Goal: Find specific page/section: Find specific page/section

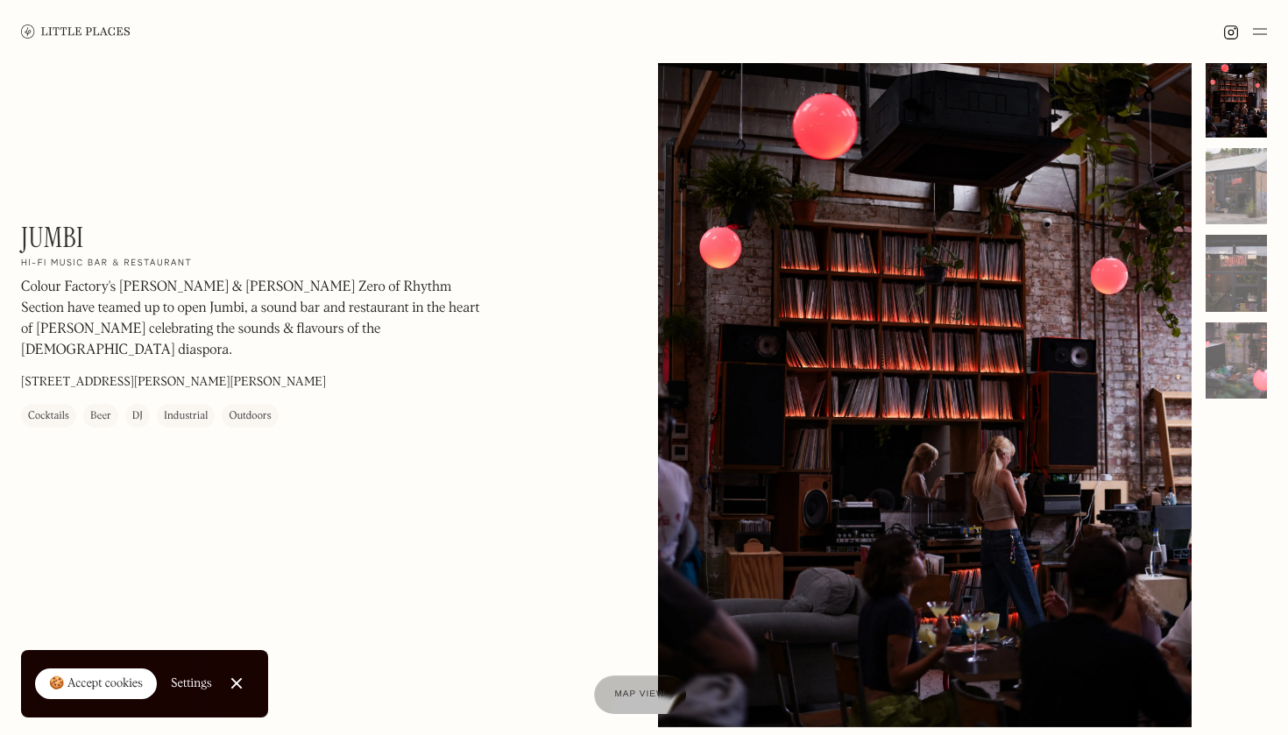
scroll to position [23, 0]
click at [62, 237] on h1 "Jumbi" at bounding box center [52, 237] width 62 height 33
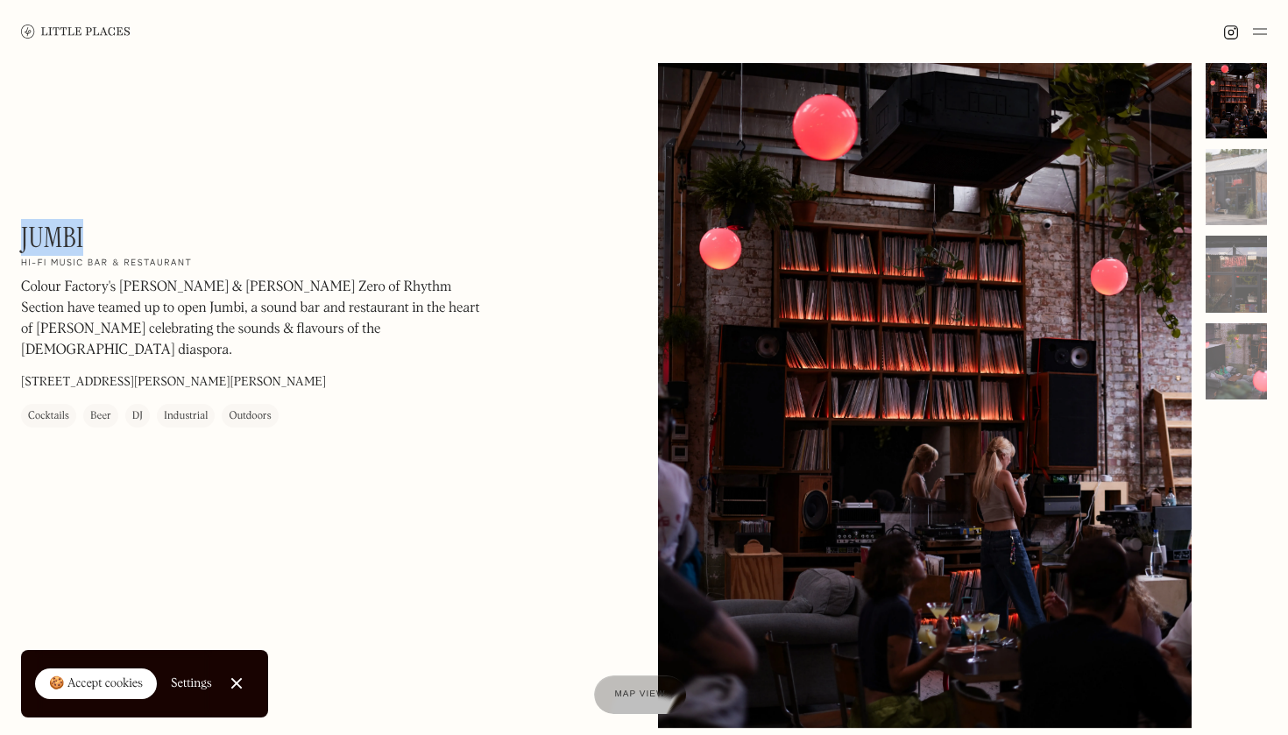
click at [62, 237] on h1 "Jumbi" at bounding box center [52, 237] width 62 height 33
click at [832, 204] on div at bounding box center [925, 394] width 534 height 667
click at [970, 272] on div at bounding box center [925, 394] width 534 height 667
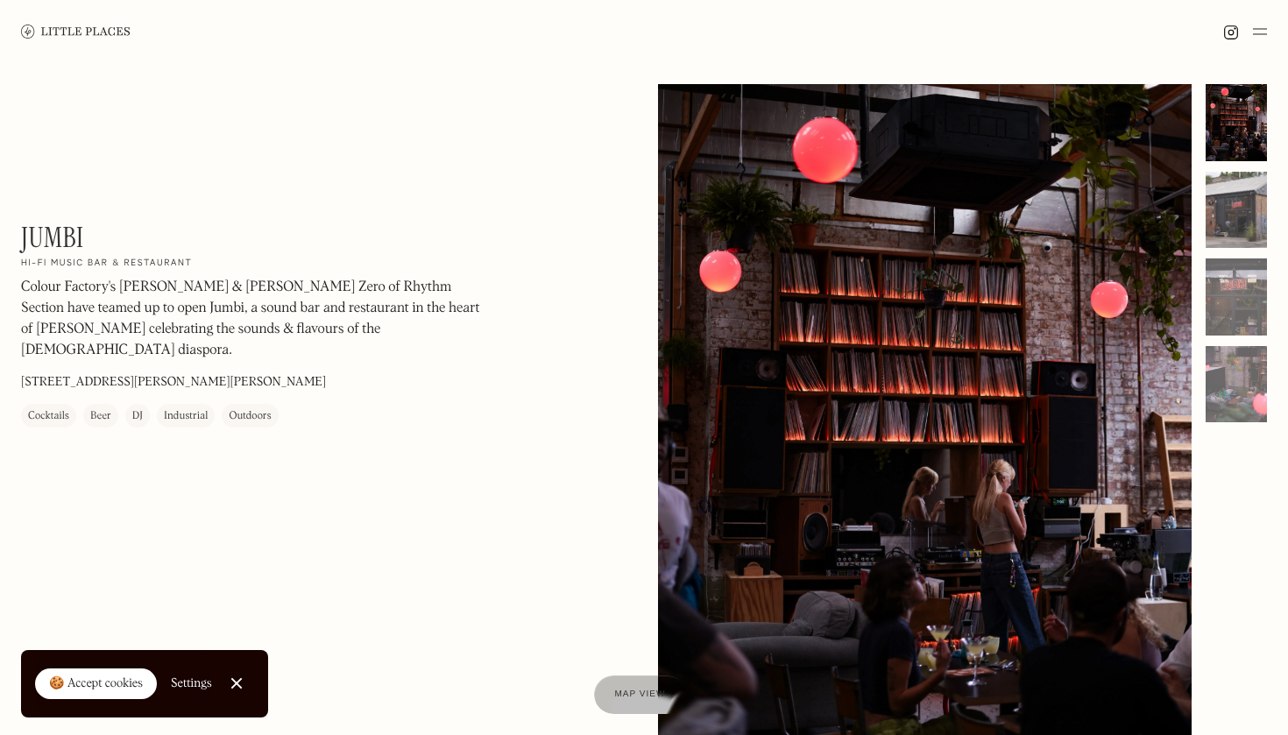
scroll to position [0, 0]
click at [1235, 102] on div at bounding box center [1236, 122] width 61 height 77
click at [1240, 223] on div at bounding box center [1236, 210] width 61 height 77
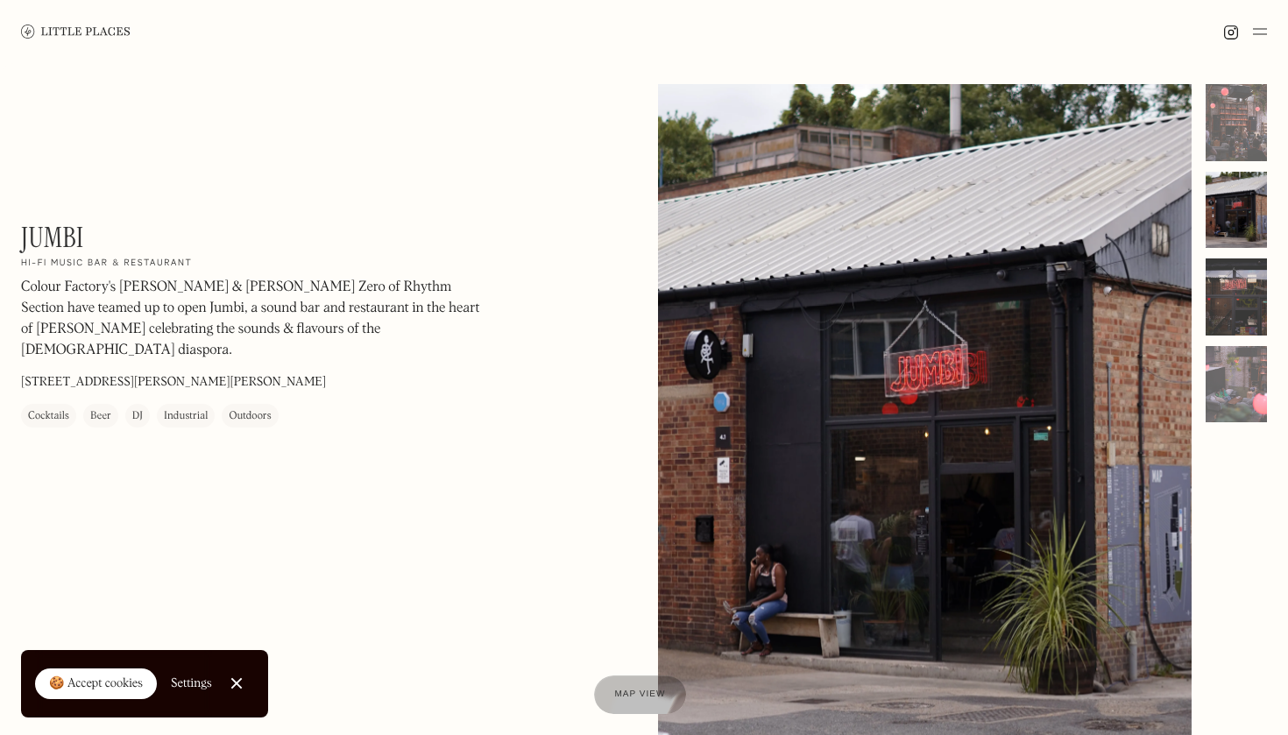
click at [1236, 288] on div at bounding box center [1236, 296] width 61 height 77
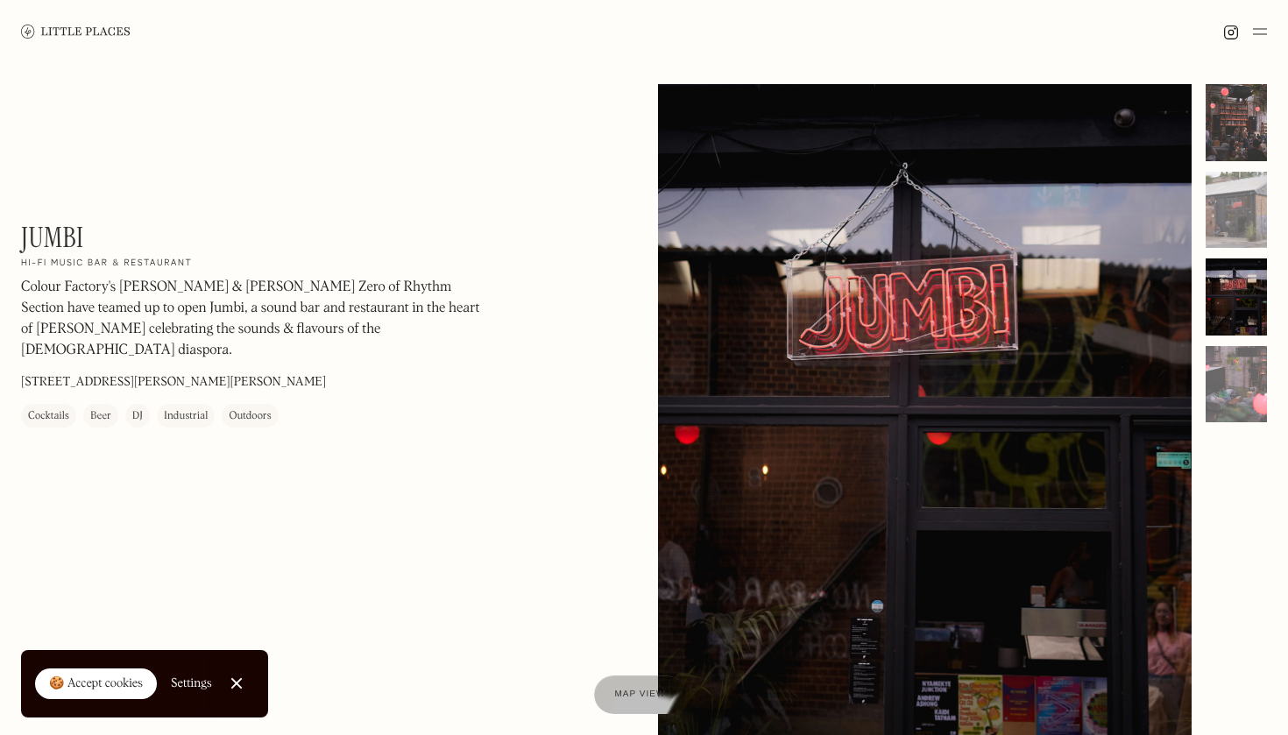
click at [1258, 105] on div at bounding box center [1236, 122] width 61 height 77
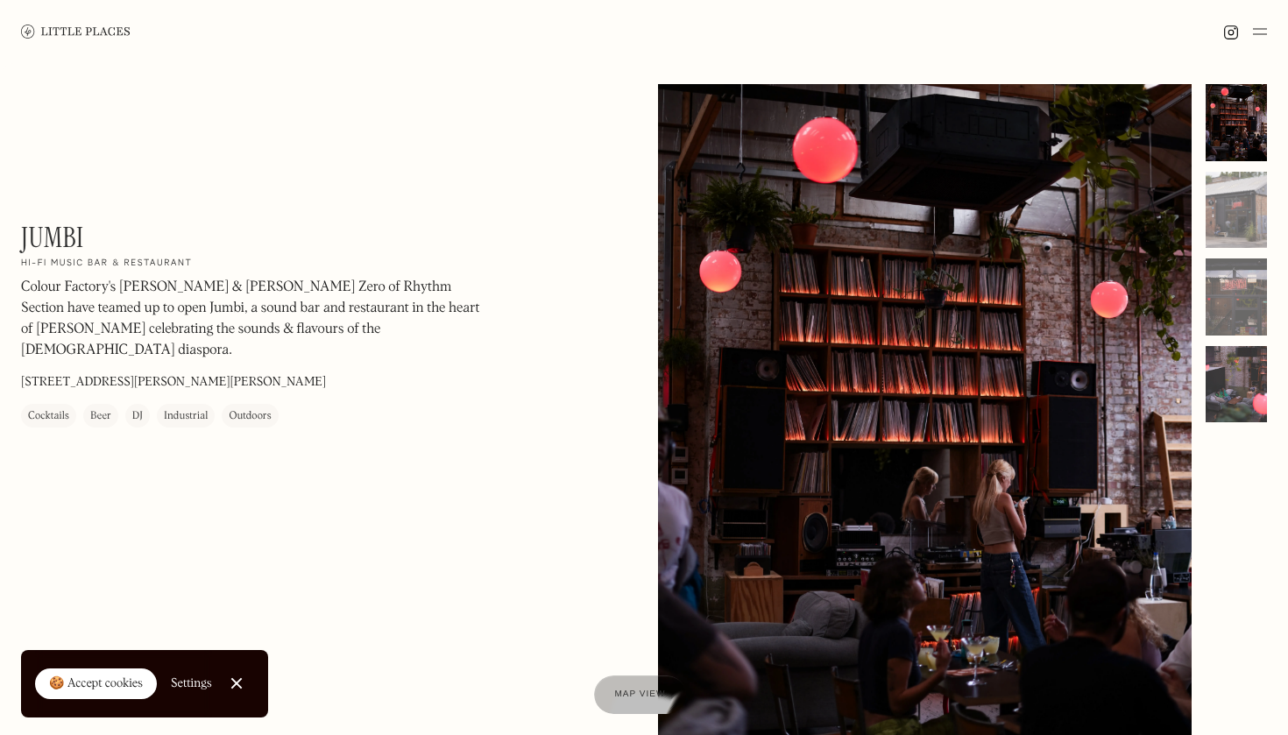
click at [1247, 388] on div at bounding box center [1236, 384] width 61 height 77
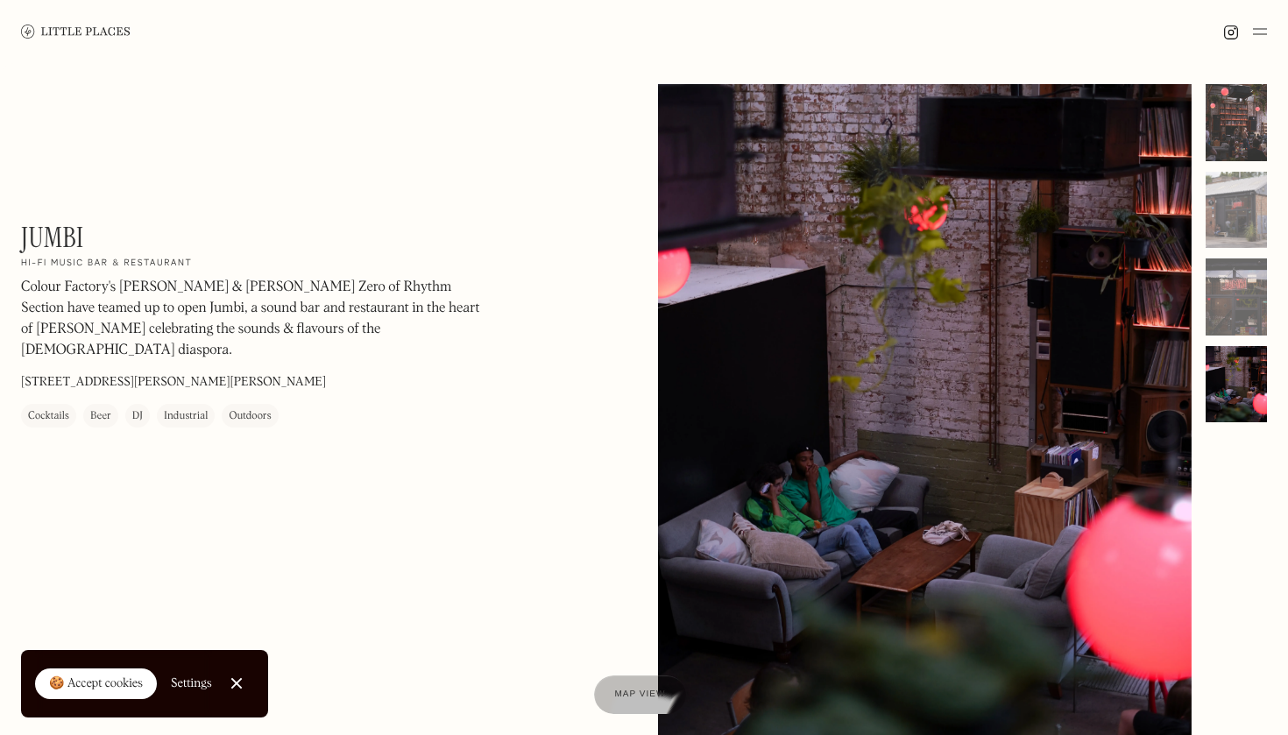
click at [1217, 95] on div at bounding box center [1236, 122] width 61 height 77
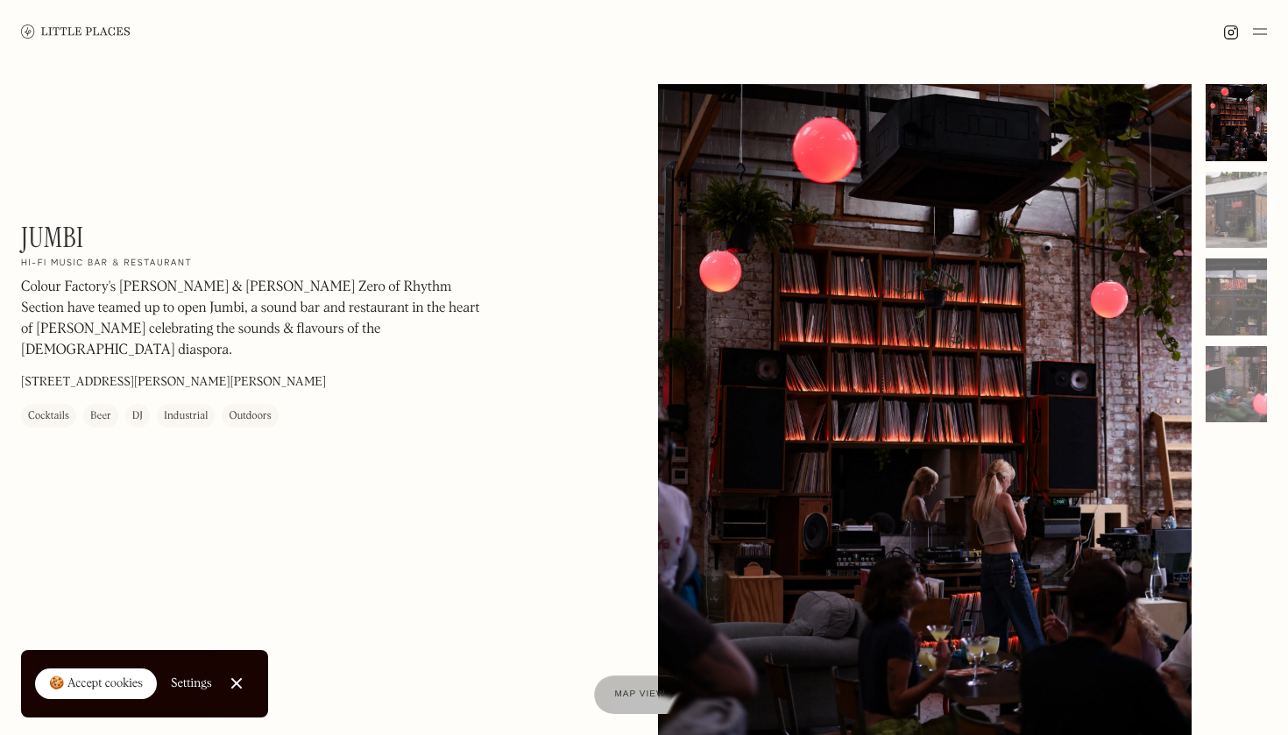
drag, startPoint x: 944, startPoint y: 295, endPoint x: 931, endPoint y: 279, distance: 21.2
click at [931, 279] on div at bounding box center [925, 417] width 534 height 667
click at [921, 237] on div at bounding box center [925, 417] width 534 height 667
click at [477, 728] on div "Jumbi On Our Radar Hi-Fi music bar & restaurant Colour Factory's Nathaneal Will…" at bounding box center [644, 440] width 1288 height 754
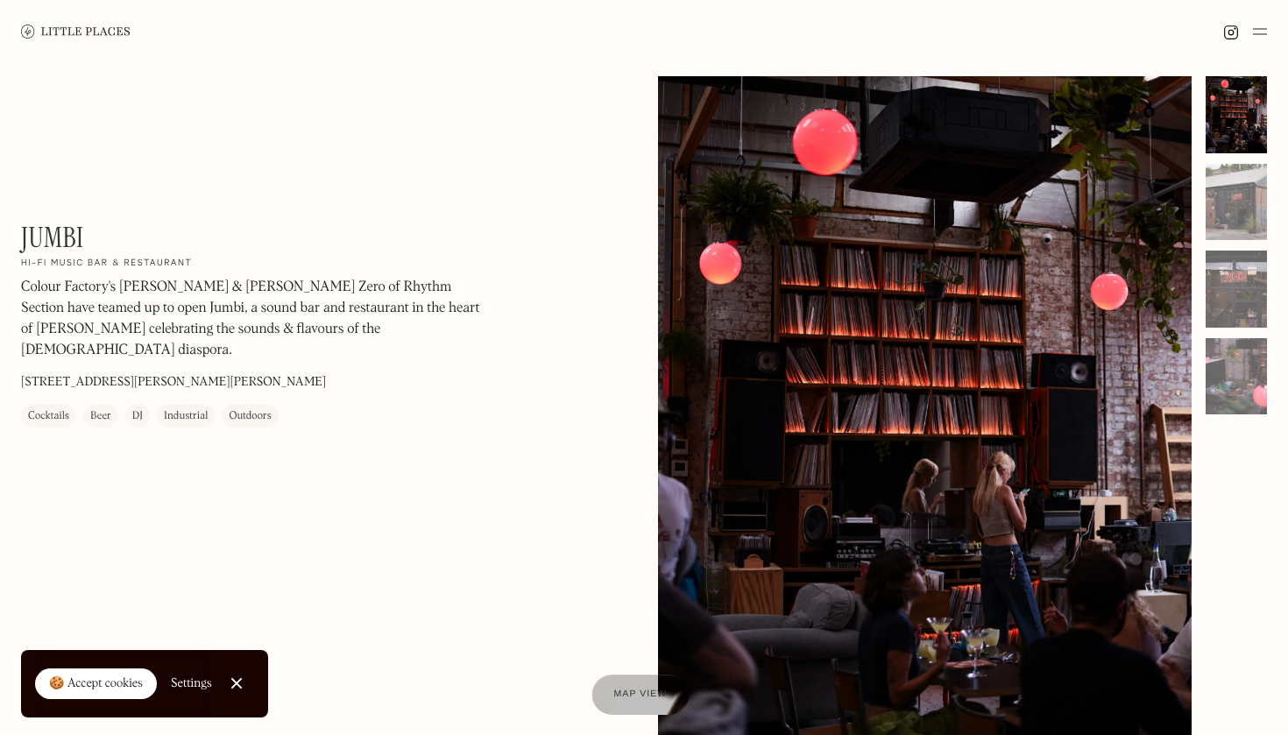
click at [635, 697] on span "Map view" at bounding box center [639, 695] width 53 height 11
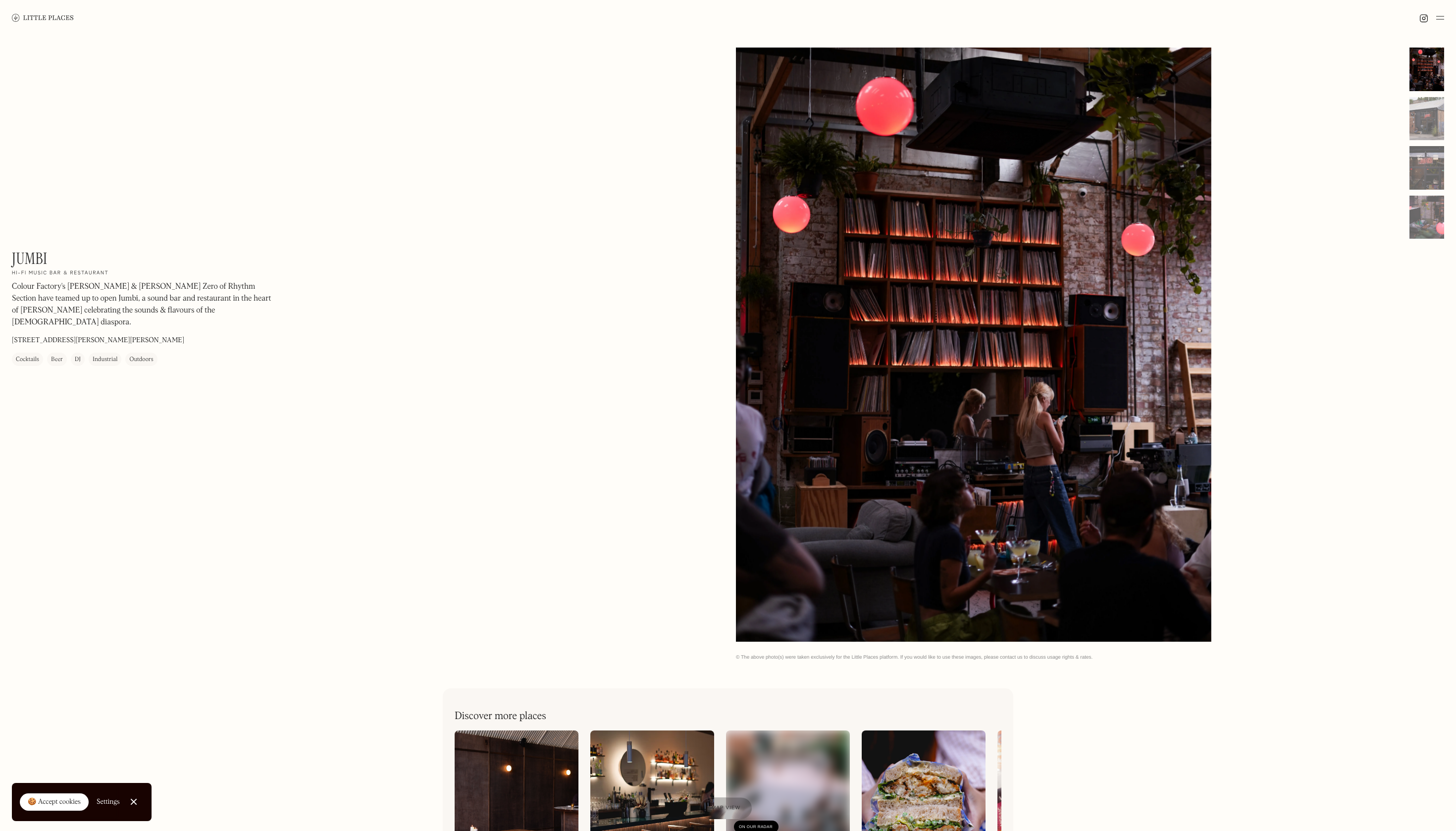
scroll to position [0, 0]
